Goal: Information Seeking & Learning: Learn about a topic

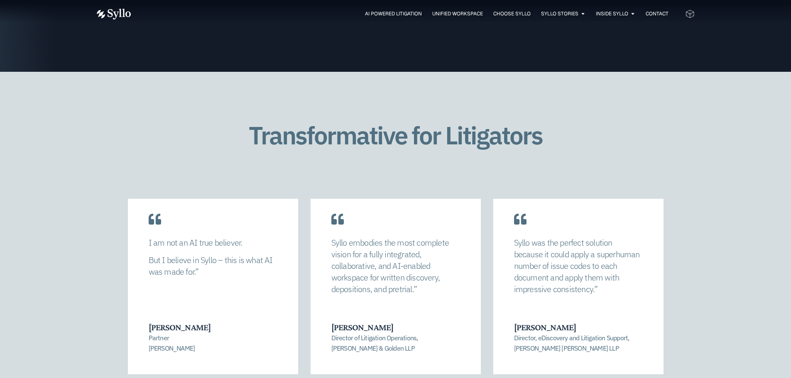
scroll to position [1661, 0]
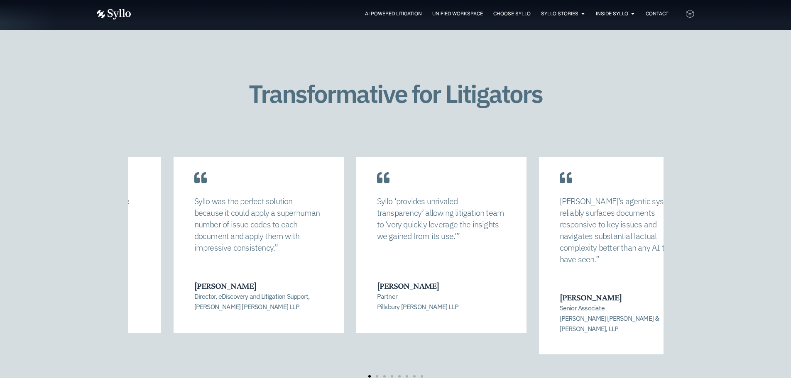
click at [273, 255] on div "Syllo was the perfect solution because it could apply a superhuman number of is…" at bounding box center [258, 228] width 129 height 64
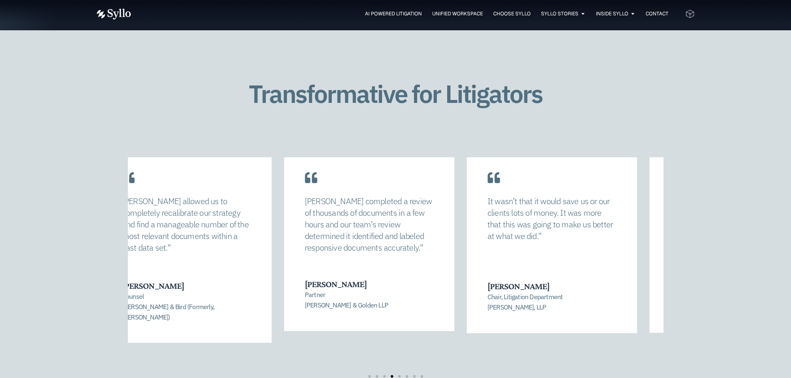
click at [189, 249] on p "[PERSON_NAME] allowed us to completely recalibrate our strategy and find a mana…" at bounding box center [186, 225] width 129 height 58
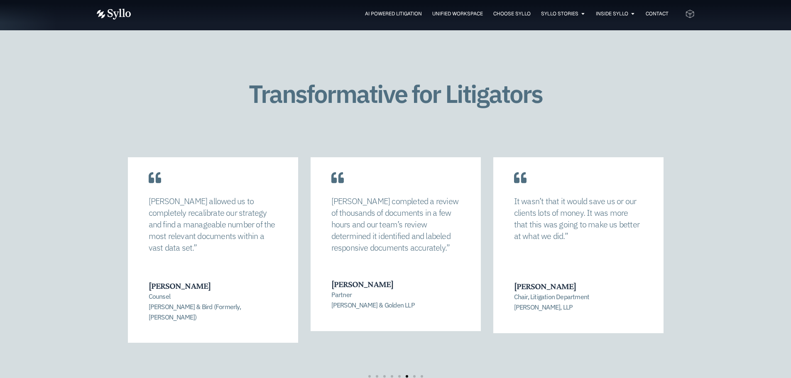
click at [514, 245] on div "It wasn’t that it would save us or our clients lots of money. It was more that …" at bounding box center [578, 222] width 129 height 52
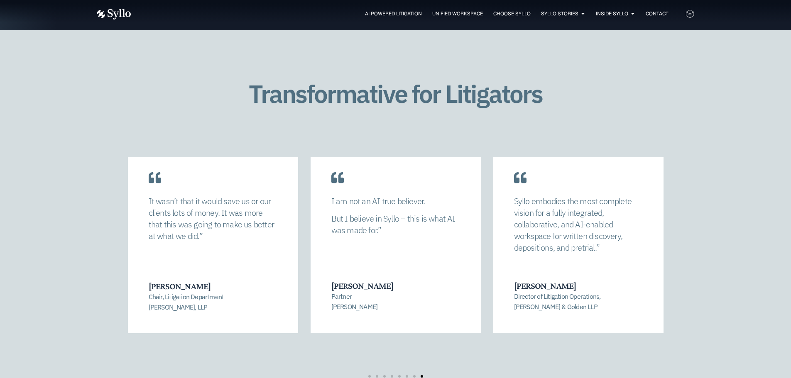
click at [375, 219] on p "But I believe in Syllo – this is what AI was made for.”" at bounding box center [395, 224] width 129 height 23
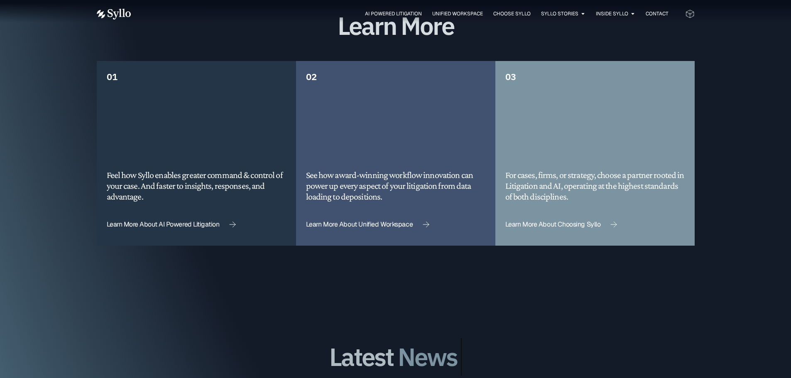
scroll to position [2159, 0]
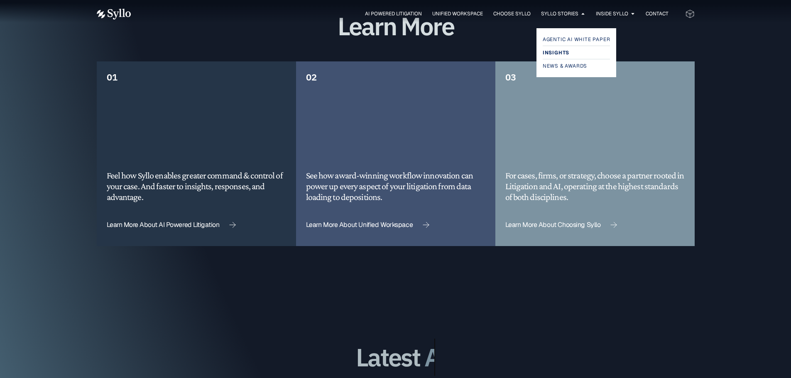
click at [566, 53] on span "Insights" at bounding box center [556, 53] width 27 height 10
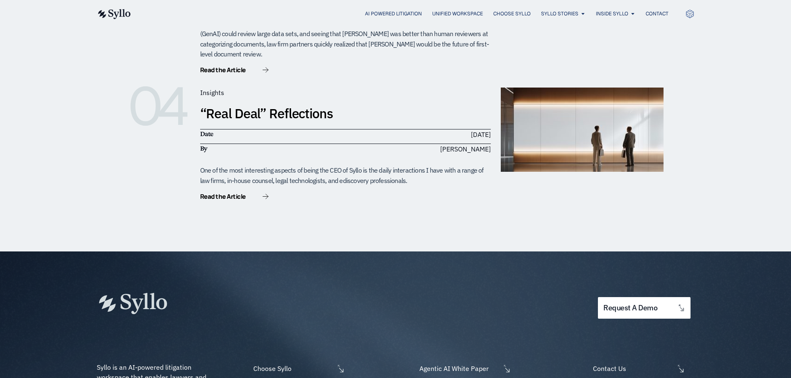
scroll to position [706, 0]
